Goal: Task Accomplishment & Management: Manage account settings

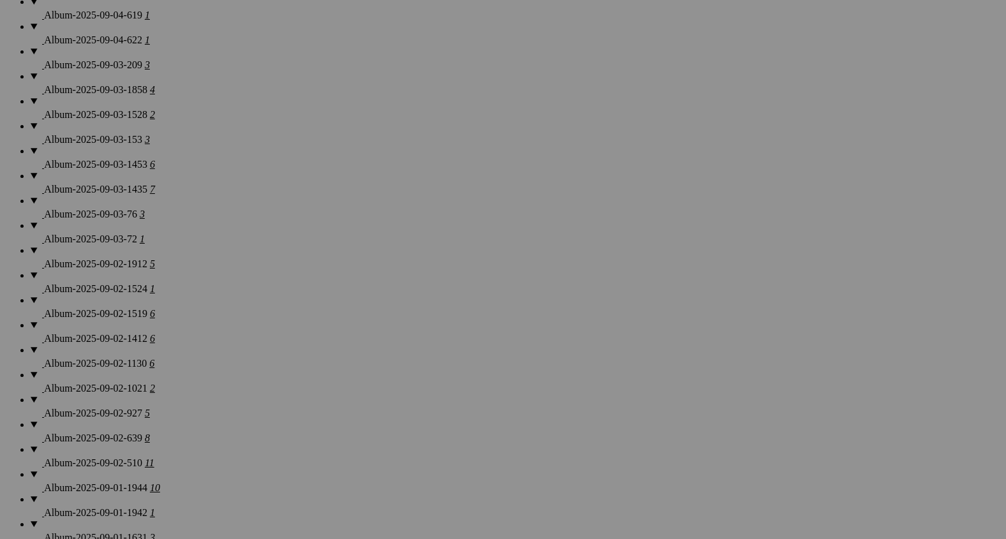
scroll to position [1077, 0]
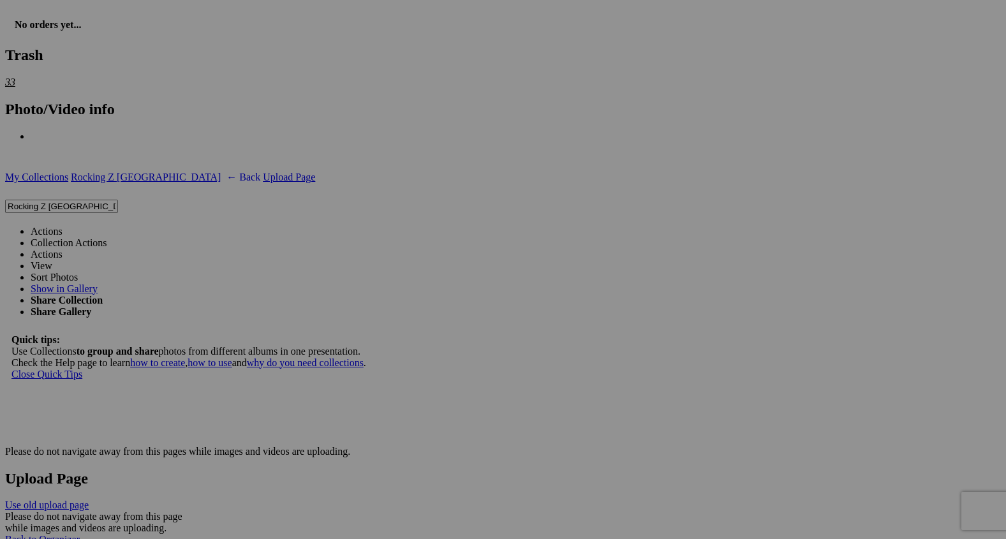
scroll to position [3191, 0]
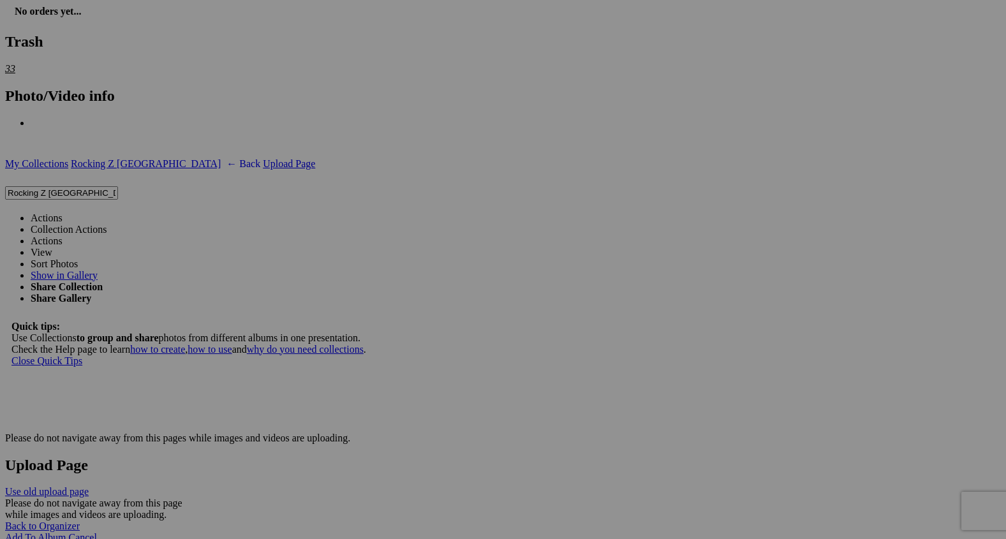
type input "2"
type input "The Bond"
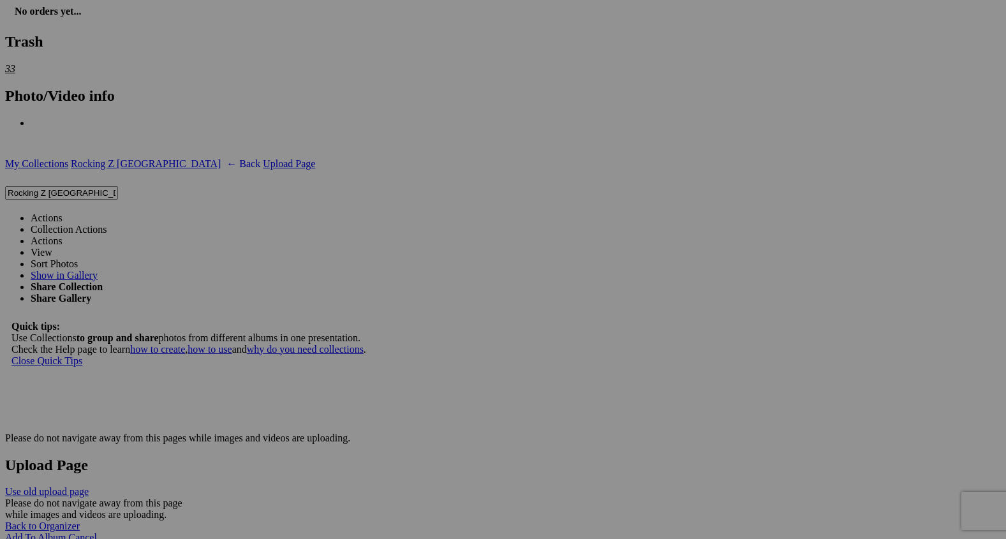
type input "2"
type input "Letting Go"
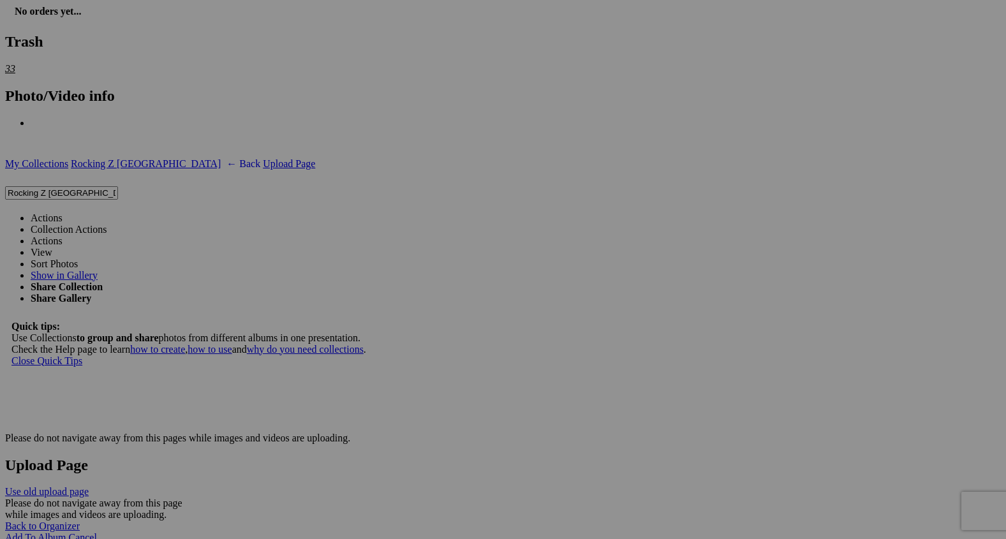
type input "2"
type input "First Steps Away"
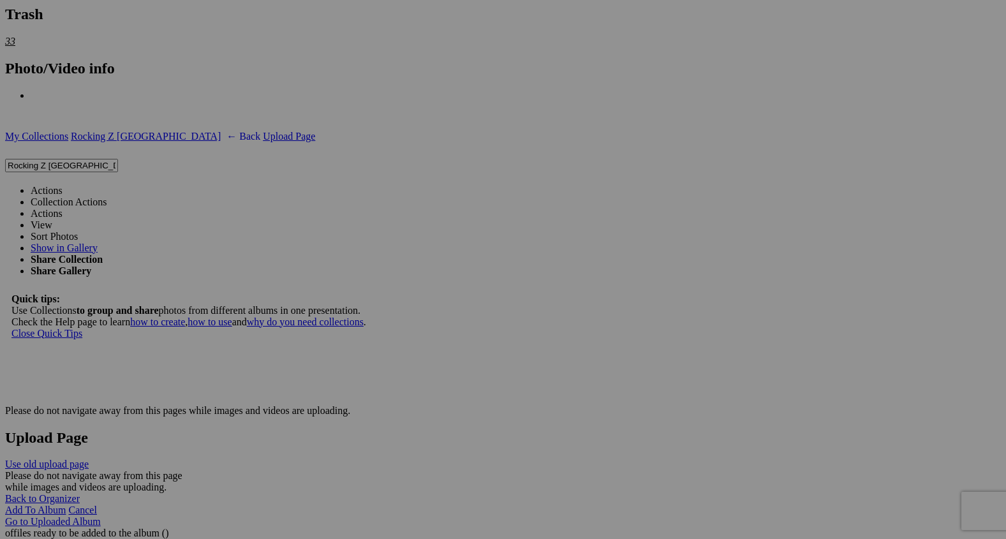
type input "2"
type input "Returning To The Pack"
